Goal: Communication & Community: Answer question/provide support

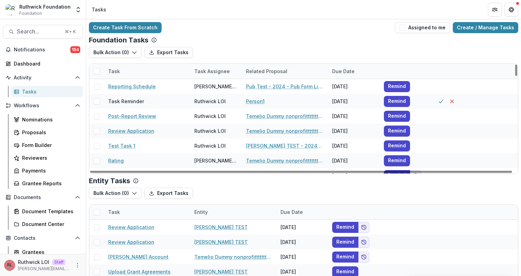
click at [306, 19] on div "Create Task From Scratch Assigned to me Create / Manage Tasks Foundation Tasks …" at bounding box center [303, 168] width 435 height 298
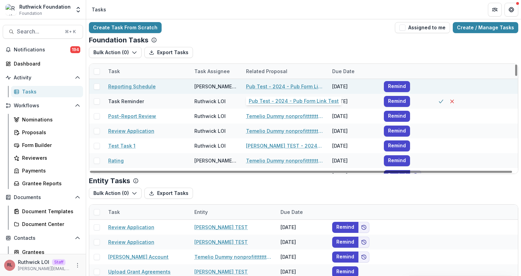
click at [291, 86] on link "Pub Test - 2024 - Pub Form Link Test" at bounding box center [285, 86] width 78 height 7
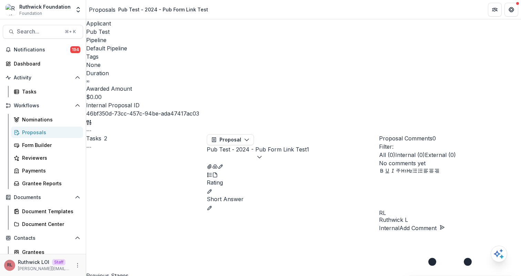
click at [105, 34] on span "Pub Test" at bounding box center [97, 31] width 23 height 7
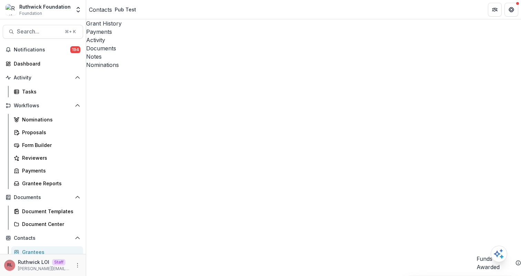
click at [231, 52] on div "Notes" at bounding box center [303, 56] width 435 height 8
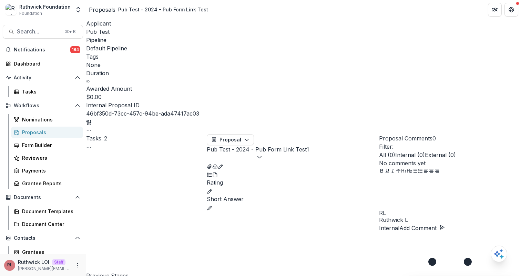
click at [447, 159] on div "No comments yet" at bounding box center [450, 163] width 142 height 8
click at [486, 134] on div "Proposal Comments 0" at bounding box center [450, 138] width 142 height 8
click at [238, 134] on button "Proposal" at bounding box center [230, 139] width 47 height 11
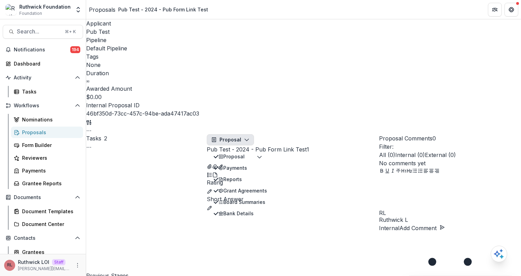
click at [241, 134] on button "Proposal" at bounding box center [230, 139] width 47 height 11
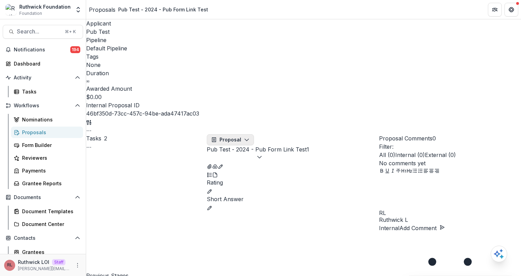
click at [236, 134] on button "Proposal" at bounding box center [230, 139] width 47 height 11
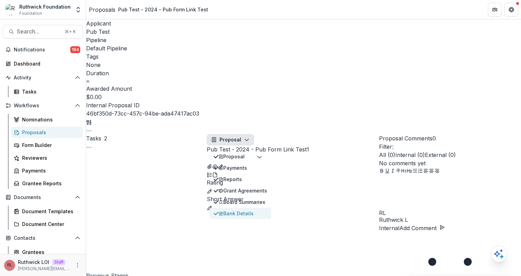
type button "bank-details"
click at [334, 178] on div "Rating Short Answer" at bounding box center [293, 194] width 172 height 33
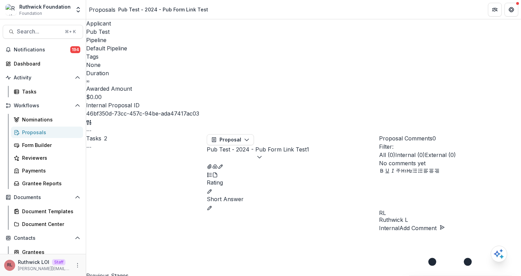
click at [97, 33] on span "Pub Test" at bounding box center [97, 31] width 23 height 7
click at [428, 210] on div at bounding box center [450, 192] width 142 height 34
click at [445, 232] on button "Add Comment" at bounding box center [421, 228] width 45 height 8
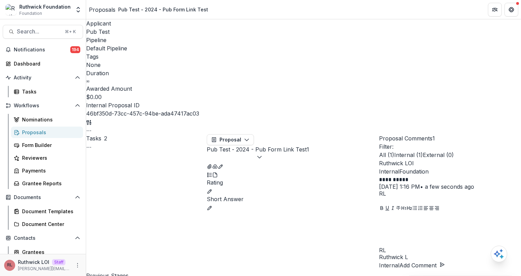
click at [490, 134] on div "Proposal Comments 1" at bounding box center [450, 138] width 142 height 8
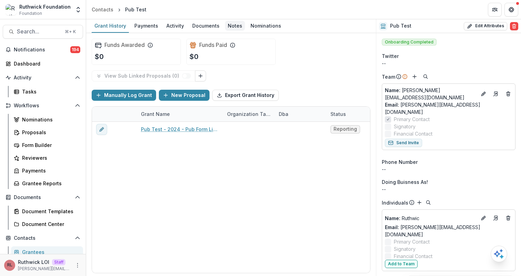
click at [236, 28] on div "Notes" at bounding box center [235, 26] width 20 height 10
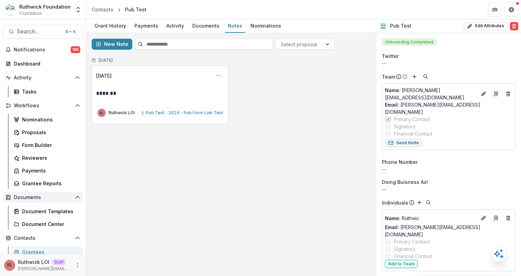
scroll to position [9, 0]
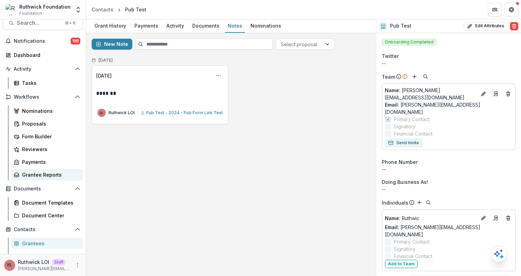
click at [50, 173] on div "Grantee Reports" at bounding box center [49, 174] width 55 height 7
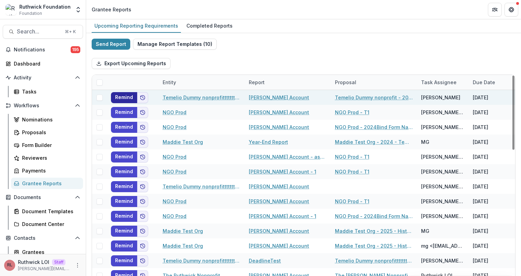
click at [123, 95] on button "Remind" at bounding box center [124, 97] width 26 height 11
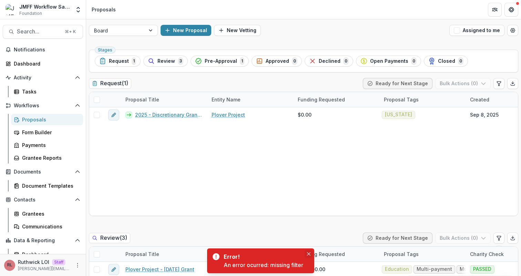
click at [310, 252] on icon "Close" at bounding box center [308, 253] width 3 height 3
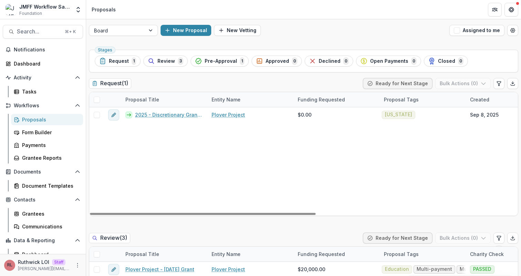
click at [290, 22] on div "Board New Proposal New Vetting Assigned to me" at bounding box center [303, 30] width 435 height 22
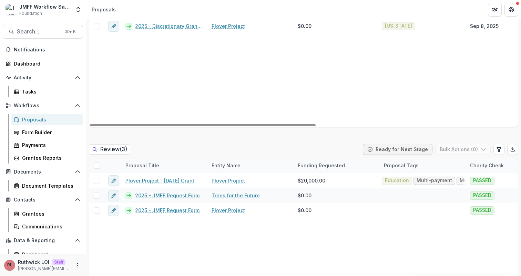
click at [302, 147] on div "Review ( 3 ) Ready for Next Stage Bulk Actions ( 0 )" at bounding box center [303, 151] width 429 height 14
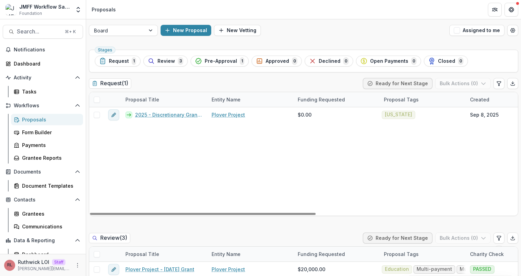
click at [166, 54] on div "Stages Request 1 Review 3 Pre-Approval 1 Approved 0 Declined 0 Open Payments 0 …" at bounding box center [303, 61] width 429 height 23
click at [166, 60] on span "Review" at bounding box center [166, 61] width 18 height 6
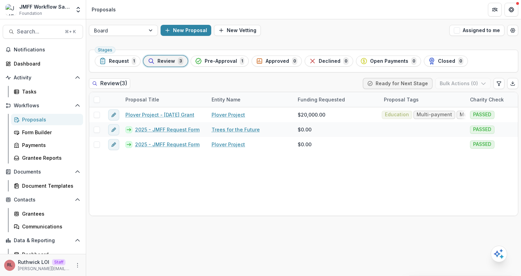
click at [167, 61] on span "Review" at bounding box center [166, 61] width 18 height 6
